Goal: Check status: Check status

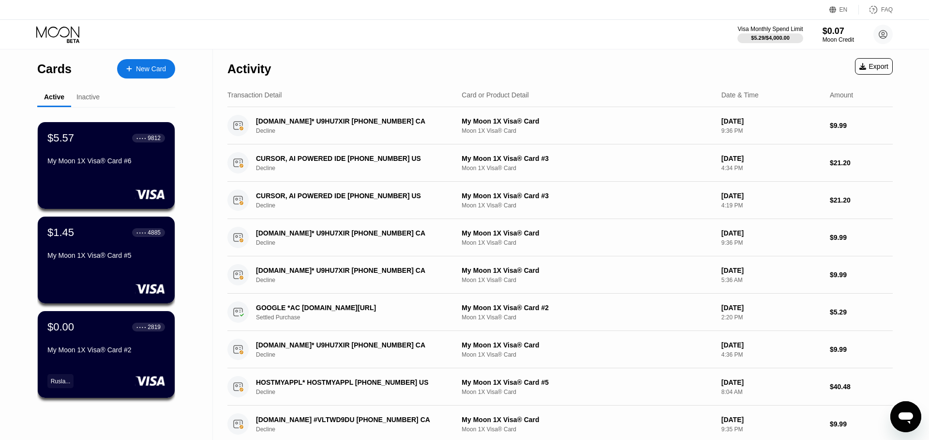
click at [264, 50] on div "Activity" at bounding box center [250, 66] width 44 height 34
click at [58, 94] on div "Active" at bounding box center [54, 97] width 20 height 8
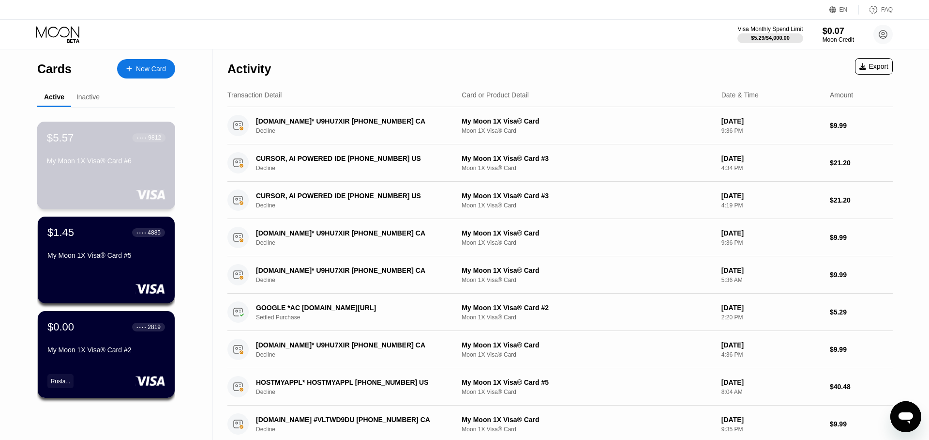
click at [129, 156] on div "$5.57 ● ● ● ● 9812 My Moon 1X Visa® Card #6" at bounding box center [106, 149] width 119 height 37
